Goal: Check status: Check status

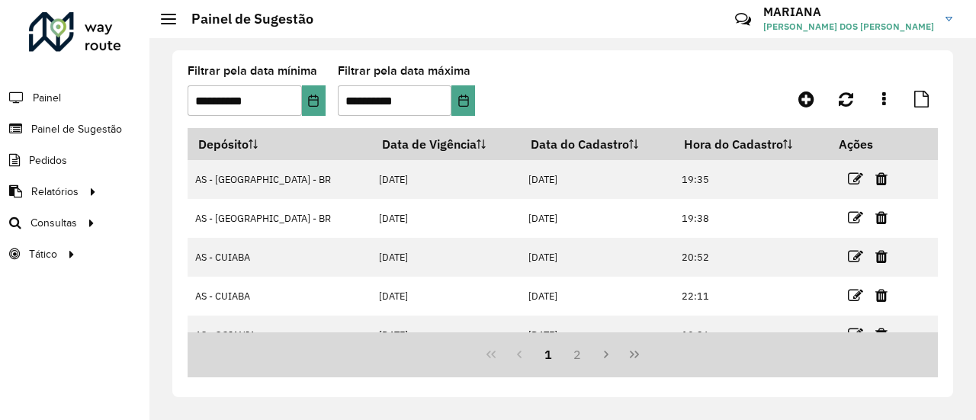
scroll to position [237, 0]
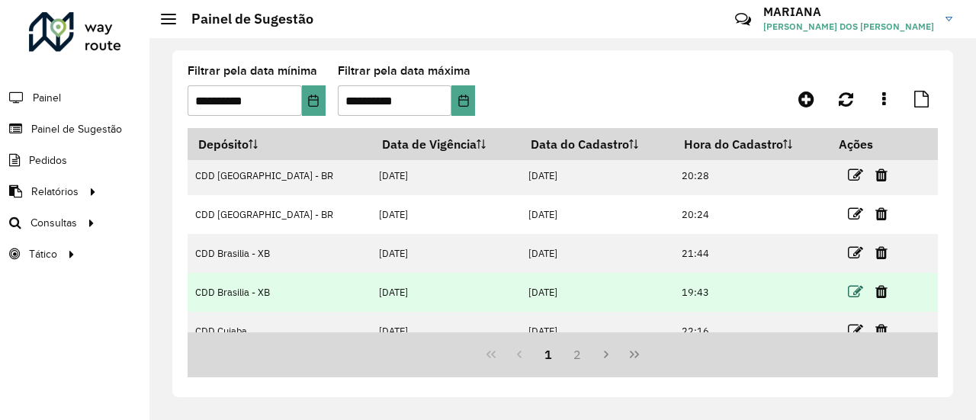
click at [848, 284] on icon at bounding box center [855, 291] width 15 height 15
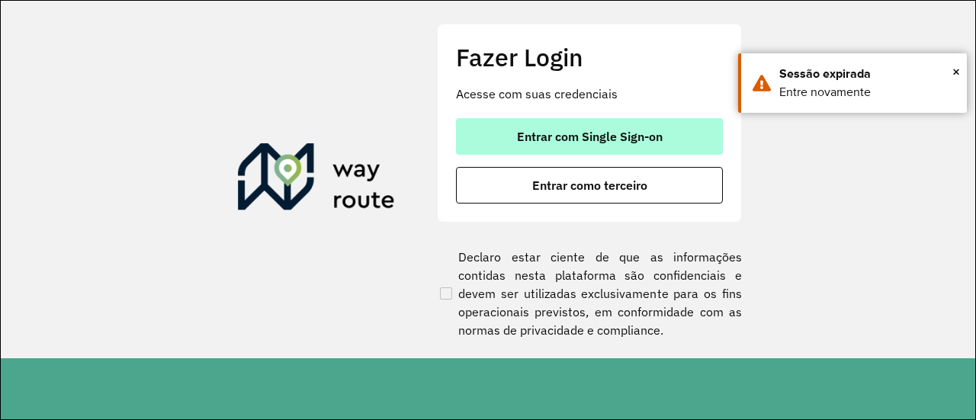
click at [577, 150] on button "Entrar com Single Sign-on" at bounding box center [589, 136] width 267 height 37
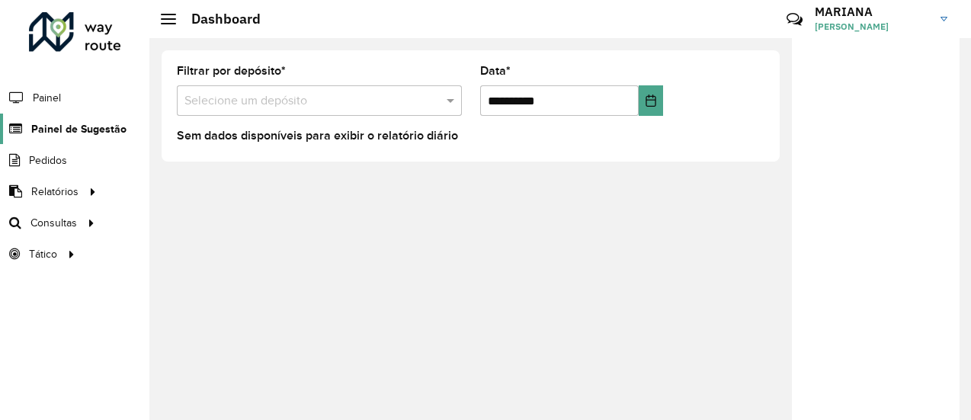
click at [114, 133] on span "Painel de Sugestão" at bounding box center [78, 129] width 95 height 16
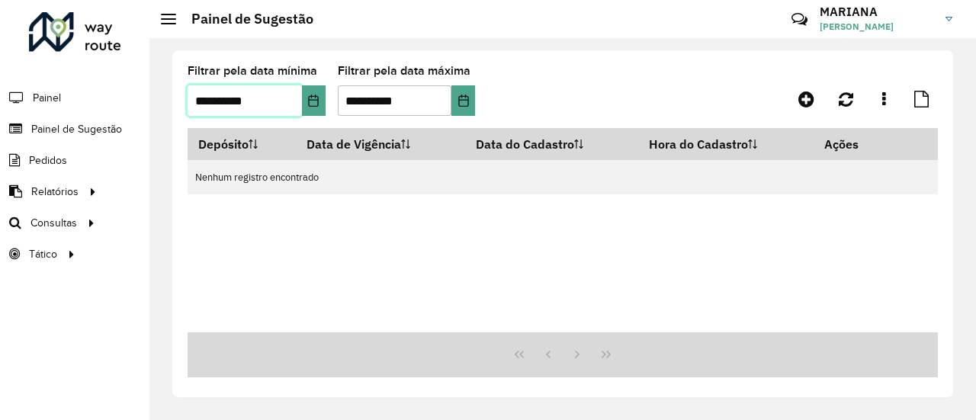
click at [217, 104] on input "**********" at bounding box center [245, 100] width 114 height 30
click at [309, 105] on icon "Choose Date" at bounding box center [314, 101] width 10 height 12
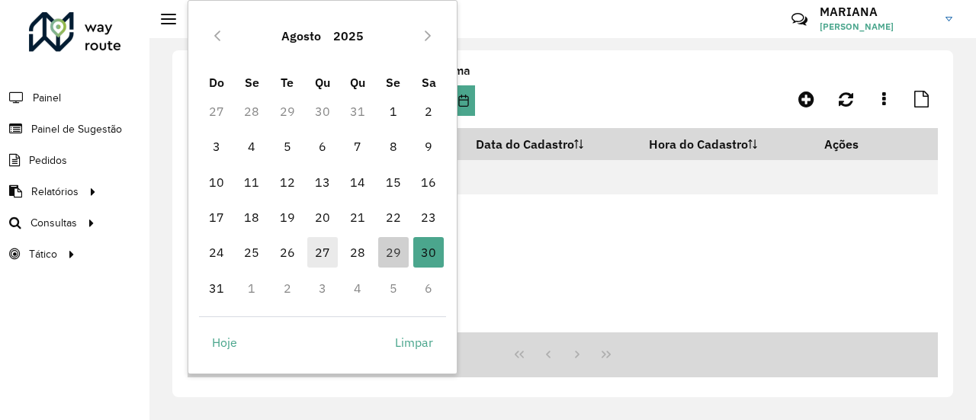
click at [324, 245] on span "27" at bounding box center [322, 252] width 30 height 30
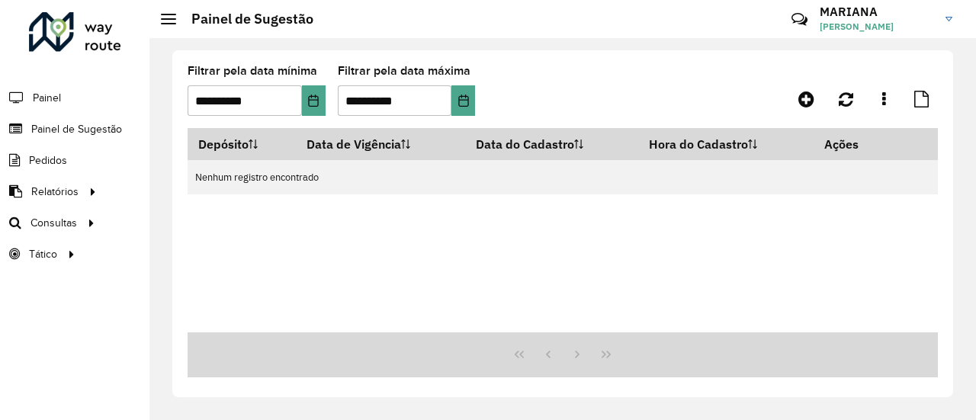
click at [324, 245] on hb-app "**********" at bounding box center [488, 210] width 976 height 420
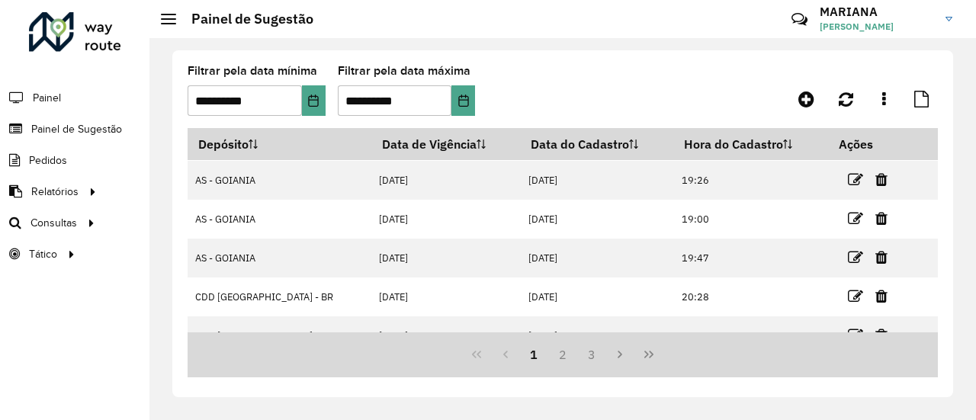
scroll to position [290, 0]
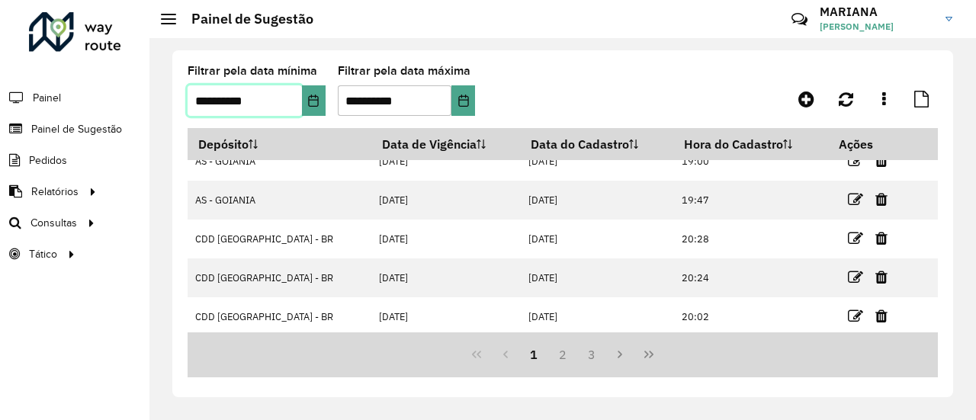
click at [273, 111] on input "**********" at bounding box center [245, 100] width 114 height 30
click at [312, 105] on icon "Choose Date" at bounding box center [313, 101] width 12 height 12
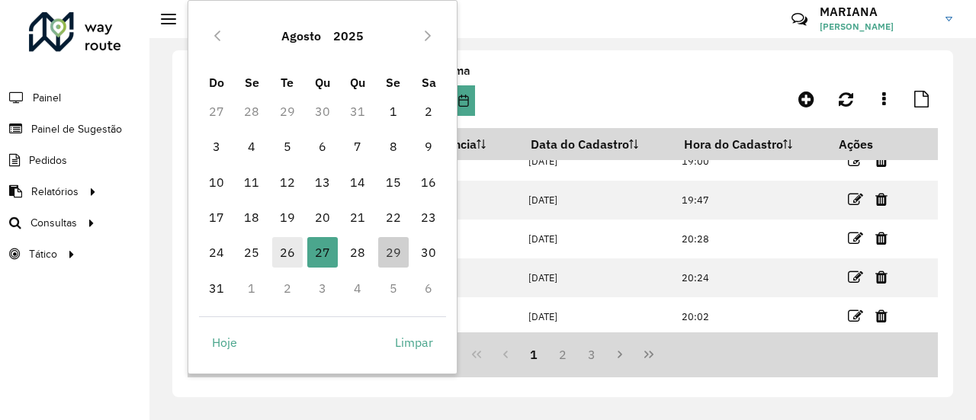
click at [279, 252] on span "26" at bounding box center [287, 252] width 30 height 30
type input "**********"
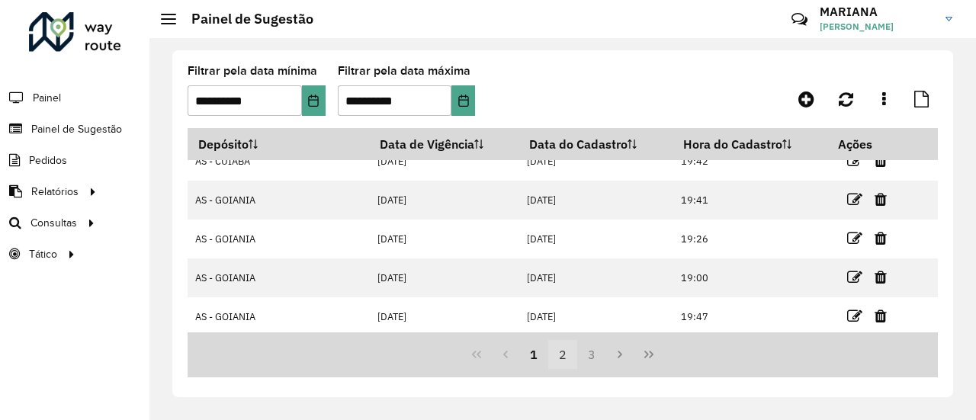
click at [560, 358] on button "2" at bounding box center [562, 354] width 29 height 29
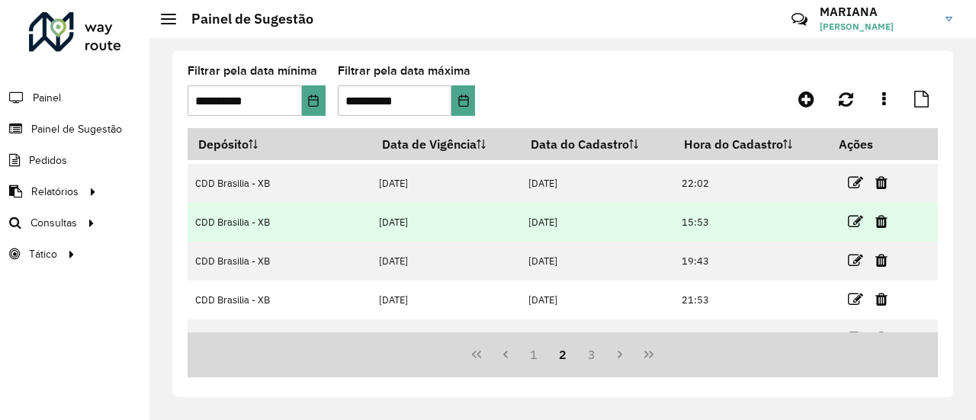
scroll to position [151, 0]
click at [848, 226] on icon at bounding box center [855, 222] width 15 height 15
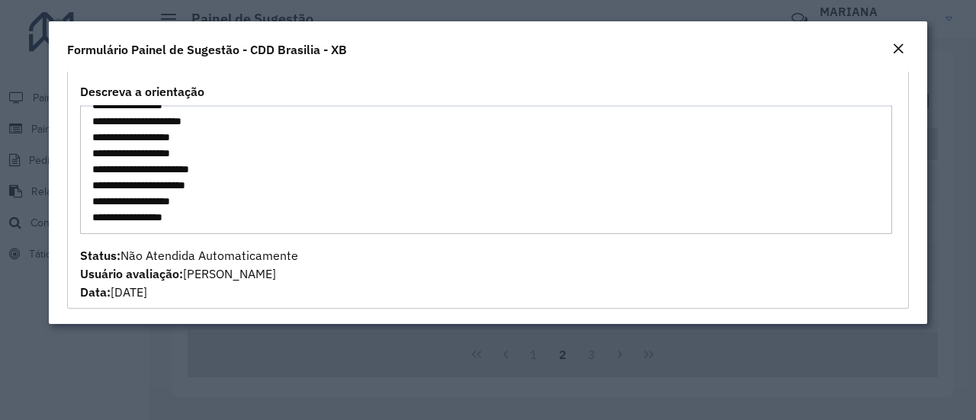
scroll to position [0, 0]
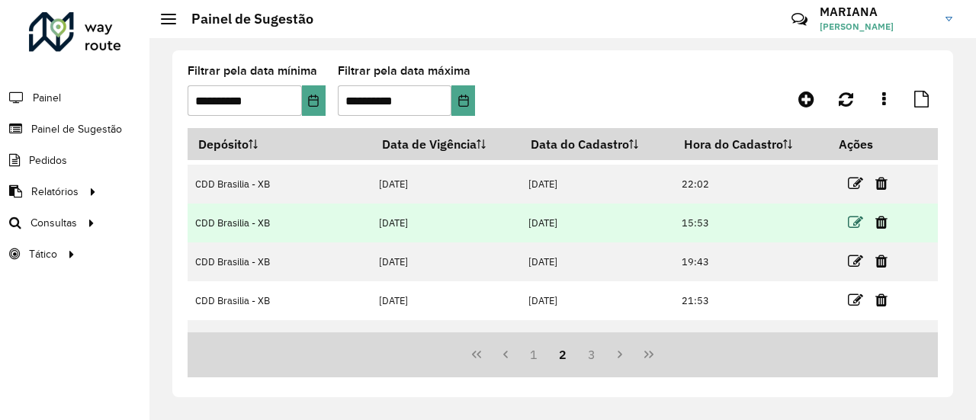
click at [848, 219] on icon at bounding box center [855, 222] width 15 height 15
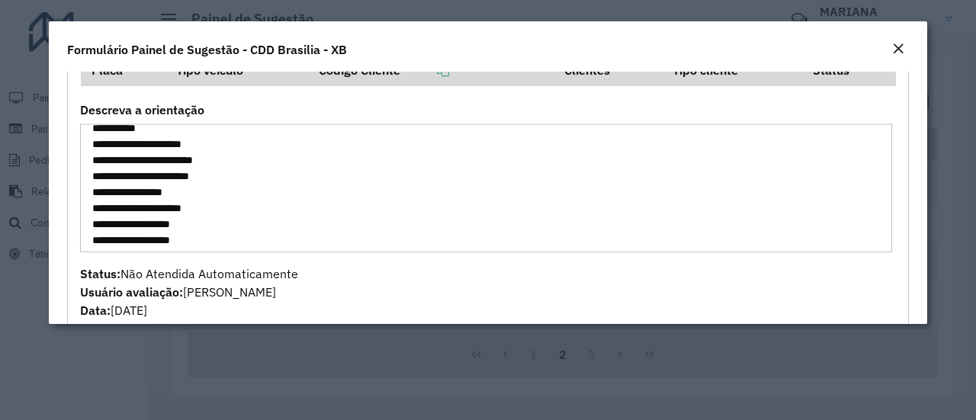
scroll to position [303, 0]
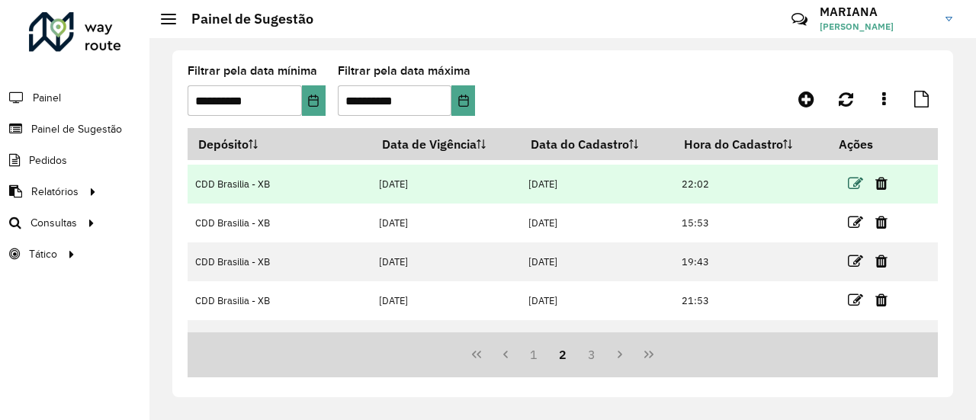
click at [848, 188] on icon at bounding box center [855, 183] width 15 height 15
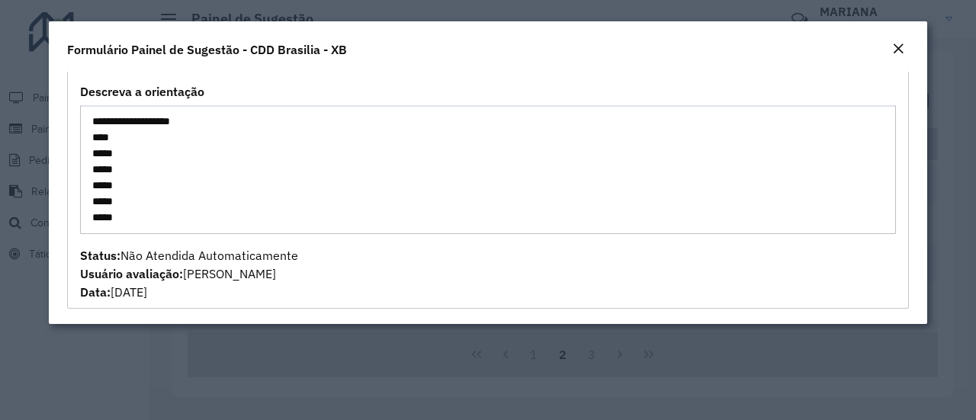
scroll to position [1243, 0]
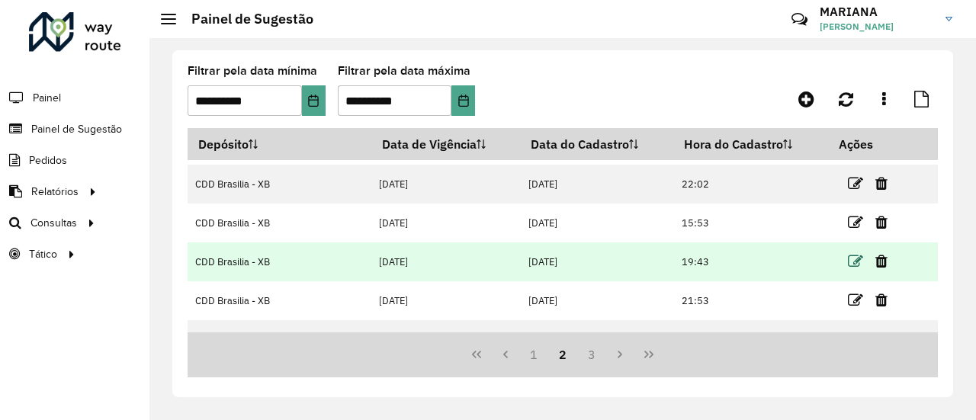
click at [848, 256] on icon at bounding box center [855, 261] width 15 height 15
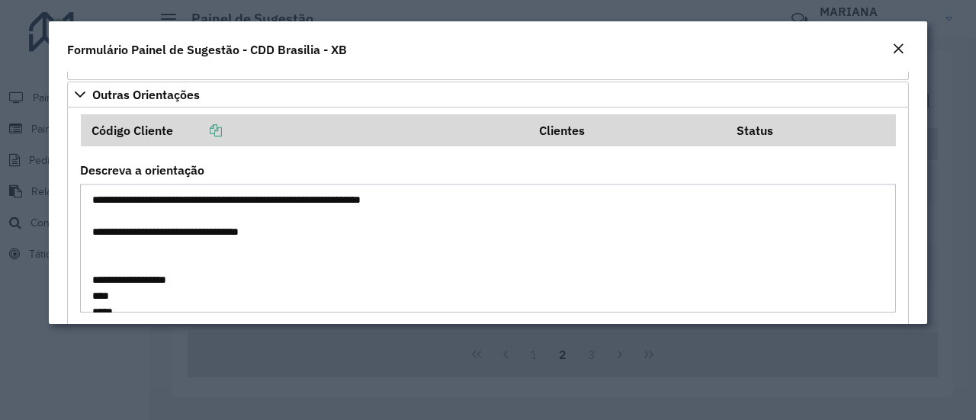
scroll to position [980, 0]
